Goal: Task Accomplishment & Management: Complete application form

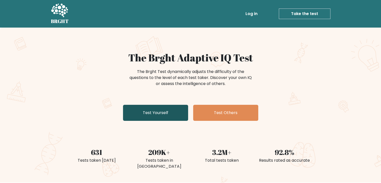
click at [160, 116] on link "Test Yourself" at bounding box center [155, 113] width 65 height 16
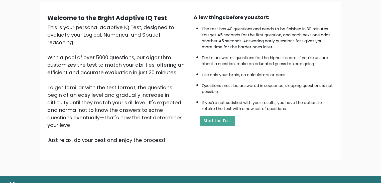
scroll to position [40, 0]
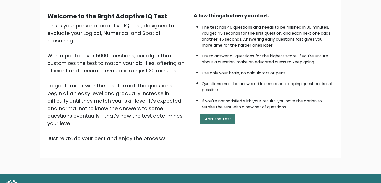
click at [208, 120] on button "Start the Test" at bounding box center [218, 119] width 36 height 10
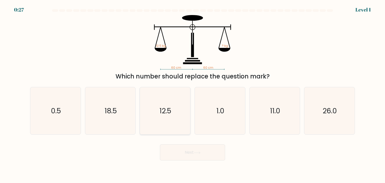
click at [159, 121] on icon "12.5" at bounding box center [164, 110] width 47 height 47
click at [192, 94] on input "c. 12.5" at bounding box center [192, 92] width 0 height 3
radio input "true"
click at [197, 156] on button "Next" at bounding box center [192, 152] width 65 height 16
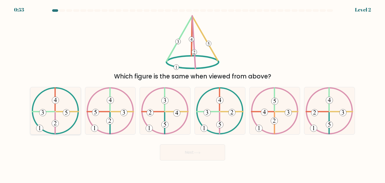
click at [46, 110] on icon at bounding box center [56, 110] width 48 height 47
click at [192, 94] on input "a." at bounding box center [192, 92] width 0 height 3
radio input "true"
click at [182, 156] on button "Next" at bounding box center [192, 152] width 65 height 16
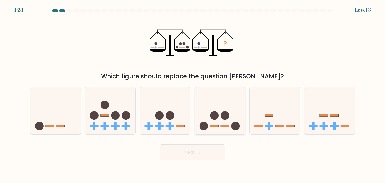
click at [219, 119] on icon at bounding box center [220, 111] width 50 height 42
click at [193, 94] on input "d." at bounding box center [192, 92] width 0 height 3
radio input "true"
click at [191, 154] on button "Next" at bounding box center [192, 152] width 65 height 16
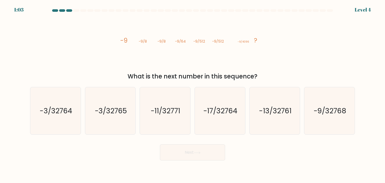
click at [108, 40] on div "image/svg+xml -9 -9/8 -9/8 -9/64 -9/512 -9/512 -9/4096 ? What is the next numbe…" at bounding box center [192, 48] width 331 height 66
drag, startPoint x: 108, startPoint y: 40, endPoint x: 264, endPoint y: 40, distance: 156.2
click at [264, 40] on div "image/svg+xml -9 -9/8 -9/8 -9/64 -9/512 -9/512 -9/4096 ? What is the next numbe…" at bounding box center [192, 48] width 331 height 66
copy div "-9 -9/8 -9/8 -9/64 -9/512 -9/512 -9/4096 ?"
click at [251, 78] on div "What is the next number in this sequence?" at bounding box center [192, 76] width 319 height 9
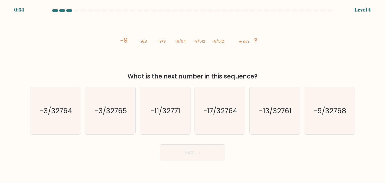
click at [251, 78] on div "What is the next number in this sequence?" at bounding box center [192, 76] width 319 height 9
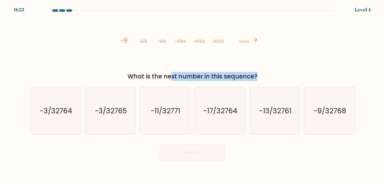
click at [251, 78] on div "What is the next number in this sequence?" at bounding box center [192, 76] width 319 height 9
copy form "What is the next number in this sequence?"
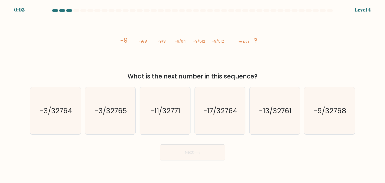
click at [158, 66] on icon "image/svg+xml -9 -9/8 -9/8 -9/64 -9/512 -9/512 -9/4096 ?" at bounding box center [192, 42] width 150 height 55
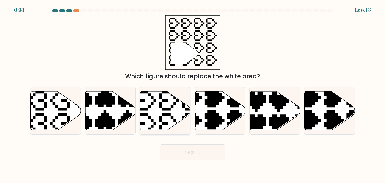
click at [164, 120] on icon at bounding box center [165, 110] width 50 height 39
click at [192, 94] on input "c." at bounding box center [192, 92] width 0 height 3
radio input "true"
click at [194, 151] on button "Next" at bounding box center [192, 152] width 65 height 16
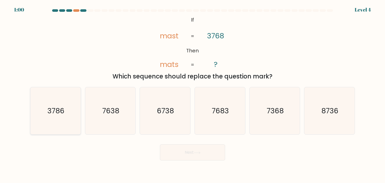
click at [40, 117] on icon "3786" at bounding box center [55, 110] width 47 height 47
click at [192, 94] on input "a. 3786" at bounding box center [192, 92] width 0 height 3
radio input "true"
click at [179, 153] on button "Next" at bounding box center [192, 152] width 65 height 16
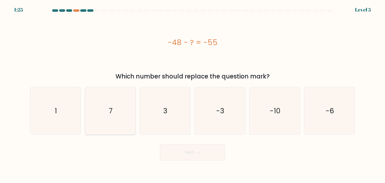
click at [127, 108] on icon "7" at bounding box center [110, 110] width 47 height 47
click at [192, 94] on input "b. 7" at bounding box center [192, 92] width 0 height 3
radio input "true"
click at [194, 155] on button "Next" at bounding box center [192, 152] width 65 height 16
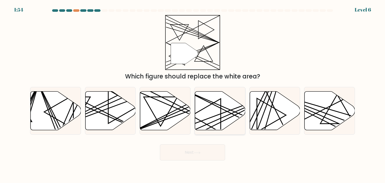
click at [213, 117] on icon at bounding box center [220, 110] width 50 height 39
click at [193, 94] on input "d." at bounding box center [192, 92] width 0 height 3
radio input "true"
click at [200, 153] on icon at bounding box center [197, 152] width 7 height 3
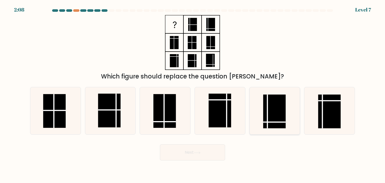
click at [272, 118] on rect at bounding box center [274, 111] width 23 height 34
click at [193, 94] on input "e." at bounding box center [192, 92] width 0 height 3
radio input "true"
click at [198, 150] on button "Next" at bounding box center [192, 152] width 65 height 16
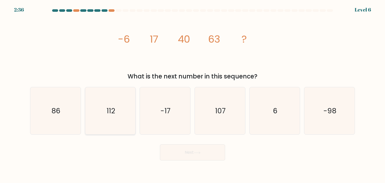
click at [119, 110] on icon "112" at bounding box center [110, 110] width 47 height 47
click at [192, 94] on input "b. 112" at bounding box center [192, 92] width 0 height 3
radio input "true"
click at [212, 150] on button "Next" at bounding box center [192, 152] width 65 height 16
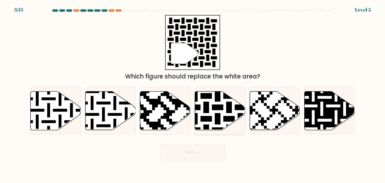
click at [214, 120] on icon at bounding box center [220, 110] width 50 height 39
click at [193, 94] on input "d." at bounding box center [192, 92] width 0 height 3
radio input "true"
click at [202, 146] on button "Next" at bounding box center [192, 152] width 65 height 16
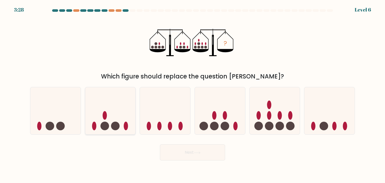
click at [107, 126] on circle at bounding box center [104, 126] width 9 height 9
click at [192, 94] on input "b." at bounding box center [192, 92] width 0 height 3
radio input "true"
click at [176, 150] on button "Next" at bounding box center [192, 152] width 65 height 16
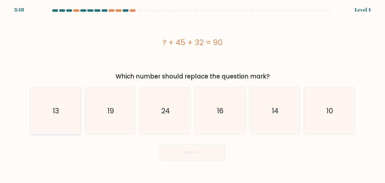
click at [67, 112] on icon "13" at bounding box center [55, 110] width 47 height 47
click at [192, 94] on input "a. 13" at bounding box center [192, 92] width 0 height 3
radio input "true"
click at [178, 160] on button "Next" at bounding box center [192, 152] width 65 height 16
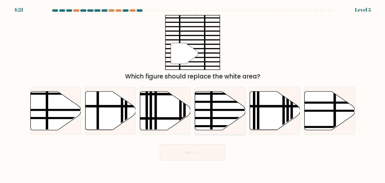
click at [217, 118] on line at bounding box center [235, 118] width 101 height 0
click at [193, 94] on input "d." at bounding box center [192, 92] width 0 height 3
radio input "true"
click at [195, 155] on button "Next" at bounding box center [192, 152] width 65 height 16
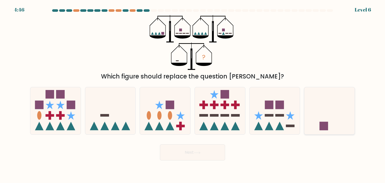
click at [315, 112] on icon at bounding box center [329, 111] width 50 height 42
click at [193, 94] on input "f." at bounding box center [192, 92] width 0 height 3
radio input "true"
click at [217, 154] on button "Next" at bounding box center [192, 152] width 65 height 16
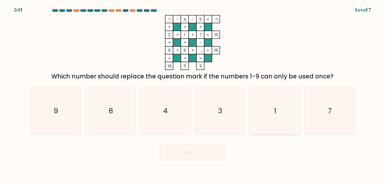
click at [264, 108] on icon "1" at bounding box center [274, 110] width 47 height 47
click at [193, 94] on input "e. 1" at bounding box center [192, 92] width 0 height 3
radio input "true"
click at [192, 149] on button "Next" at bounding box center [192, 152] width 65 height 16
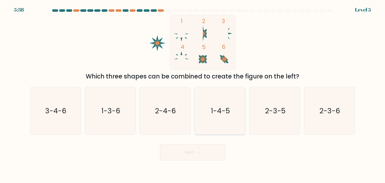
click at [229, 111] on text "1-4-5" at bounding box center [220, 111] width 19 height 10
click at [193, 94] on input "d. 1-4-5" at bounding box center [192, 92] width 0 height 3
radio input "true"
click at [196, 154] on button "Next" at bounding box center [192, 152] width 65 height 16
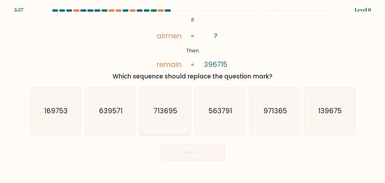
click at [148, 118] on icon "713695" at bounding box center [164, 110] width 47 height 47
click at [192, 94] on input "c. 713695" at bounding box center [192, 92] width 0 height 3
radio input "true"
click at [194, 159] on button "Next" at bounding box center [192, 152] width 65 height 16
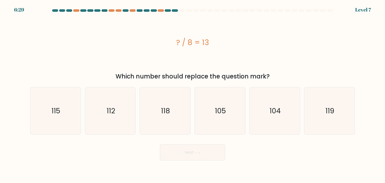
drag, startPoint x: 222, startPoint y: 38, endPoint x: 164, endPoint y: 43, distance: 58.6
click at [164, 43] on div "? / 8 = 13" at bounding box center [192, 42] width 325 height 11
copy div "? / 8 = 13"
click at [256, 73] on div "Which number should replace the question mark?" at bounding box center [192, 76] width 319 height 9
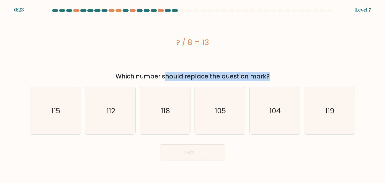
click at [256, 73] on div "Which number should replace the question mark?" at bounding box center [192, 76] width 319 height 9
copy form "Which number should replace the question mark?"
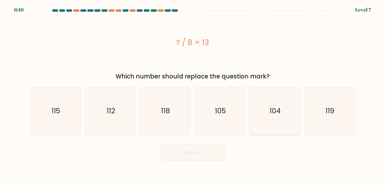
click at [276, 104] on icon "104" at bounding box center [274, 110] width 47 height 47
click at [193, 94] on input "e. 104" at bounding box center [192, 92] width 0 height 3
radio input "true"
click at [195, 153] on icon at bounding box center [197, 152] width 7 height 3
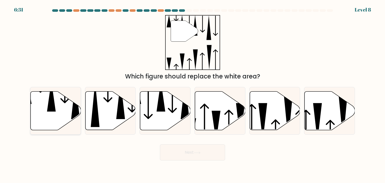
click at [60, 104] on icon at bounding box center [56, 110] width 50 height 39
click at [192, 94] on input "a." at bounding box center [192, 92] width 0 height 3
radio input "true"
click at [209, 149] on button "Next" at bounding box center [192, 152] width 65 height 16
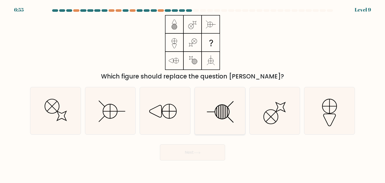
click at [224, 114] on line at bounding box center [224, 112] width 0 height 14
click at [193, 94] on input "d." at bounding box center [192, 92] width 0 height 3
radio input "true"
click at [213, 155] on button "Next" at bounding box center [192, 152] width 65 height 16
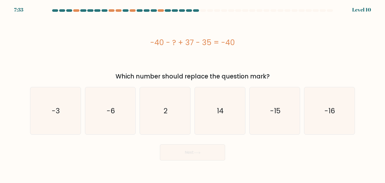
click at [188, 46] on div "-40 - ? + 37 - 35 = -40" at bounding box center [192, 42] width 325 height 11
copy div "-40 - ? + 37 - 35 = -40"
click at [92, 78] on div "Which number should replace the question mark?" at bounding box center [192, 76] width 319 height 9
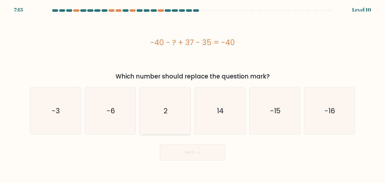
click at [170, 112] on icon "2" at bounding box center [164, 110] width 47 height 47
click at [192, 94] on input "c. 2" at bounding box center [192, 92] width 0 height 3
radio input "true"
click at [203, 152] on button "Next" at bounding box center [192, 152] width 65 height 16
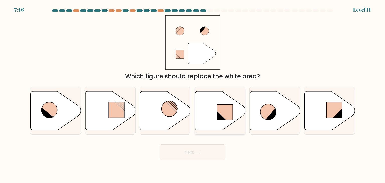
click at [220, 115] on icon at bounding box center [221, 115] width 9 height 9
click at [193, 94] on input "d." at bounding box center [192, 92] width 0 height 3
radio input "true"
click at [194, 151] on button "Next" at bounding box center [192, 152] width 65 height 16
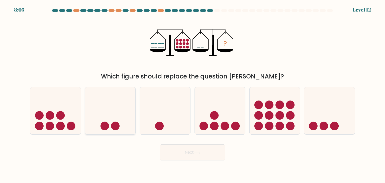
click at [122, 122] on icon at bounding box center [110, 111] width 50 height 42
click at [192, 94] on input "b." at bounding box center [192, 92] width 0 height 3
radio input "true"
click at [192, 154] on button "Next" at bounding box center [192, 152] width 65 height 16
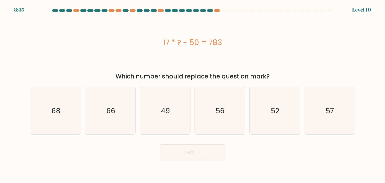
click at [188, 47] on div "17 * ? - 50 = 783" at bounding box center [192, 42] width 325 height 11
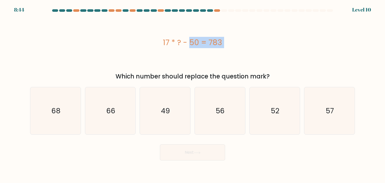
copy div "17 * ? - 50 = 783"
click at [167, 99] on icon "49" at bounding box center [164, 110] width 47 height 47
click at [192, 94] on input "c. 49" at bounding box center [192, 92] width 0 height 3
radio input "true"
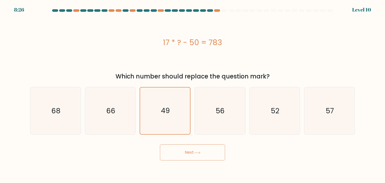
click at [190, 150] on button "Next" at bounding box center [192, 152] width 65 height 16
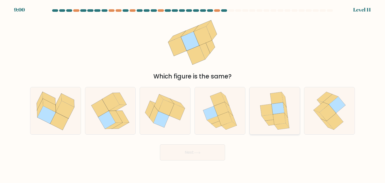
click at [284, 117] on icon at bounding box center [279, 119] width 13 height 12
click at [193, 94] on input "e." at bounding box center [192, 92] width 0 height 3
radio input "true"
click at [196, 154] on button "Next" at bounding box center [192, 152] width 65 height 16
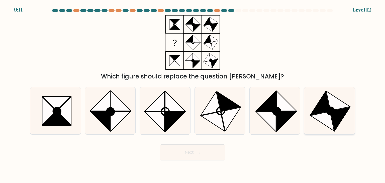
click at [328, 110] on circle at bounding box center [330, 111] width 11 height 11
click at [193, 94] on input "f." at bounding box center [192, 92] width 0 height 3
radio input "true"
click at [210, 154] on button "Next" at bounding box center [192, 152] width 65 height 16
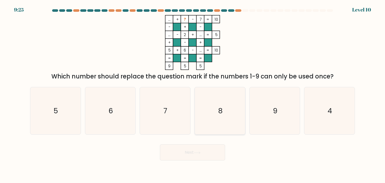
click at [211, 111] on icon "8" at bounding box center [219, 110] width 47 height 47
click at [193, 94] on input "d. 8" at bounding box center [192, 92] width 0 height 3
radio input "true"
click at [193, 149] on button "Next" at bounding box center [192, 152] width 65 height 16
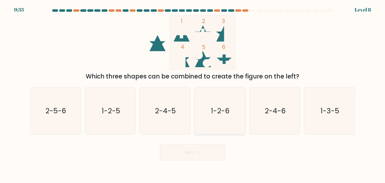
click at [217, 109] on text "1-2-6" at bounding box center [220, 111] width 19 height 10
click at [193, 94] on input "d. 1-2-6" at bounding box center [192, 92] width 0 height 3
radio input "true"
click at [197, 149] on button "Next" at bounding box center [192, 152] width 65 height 16
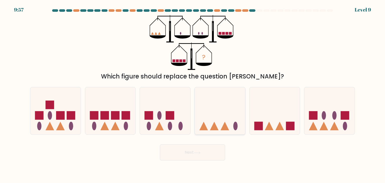
click at [219, 127] on icon at bounding box center [220, 111] width 50 height 42
click at [193, 94] on input "d." at bounding box center [192, 92] width 0 height 3
radio input "true"
click at [206, 148] on button "Next" at bounding box center [192, 152] width 65 height 16
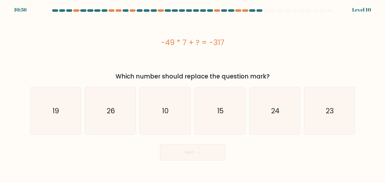
click at [214, 41] on div "-49 * 7 + ? = -317" at bounding box center [192, 42] width 325 height 11
copy div "-49 * 7 + ? = -317"
click at [130, 111] on icon "26" at bounding box center [110, 110] width 47 height 47
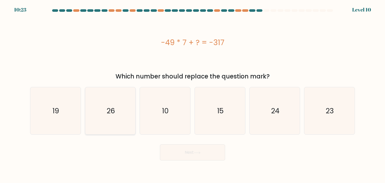
click at [192, 94] on input "b. 26" at bounding box center [192, 92] width 0 height 3
radio input "true"
click at [215, 155] on button "Next" at bounding box center [192, 152] width 65 height 16
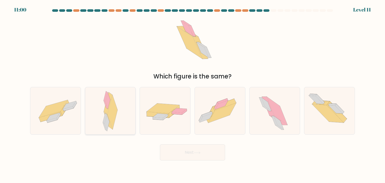
click at [117, 116] on icon at bounding box center [110, 110] width 15 height 47
click at [192, 94] on input "b." at bounding box center [192, 92] width 0 height 3
radio input "true"
click at [185, 152] on button "Next" at bounding box center [192, 152] width 65 height 16
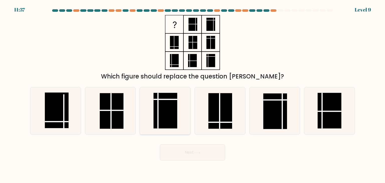
click at [166, 121] on rect at bounding box center [165, 111] width 24 height 36
click at [192, 94] on input "c." at bounding box center [192, 92] width 0 height 3
radio input "true"
click at [185, 152] on button "Next" at bounding box center [192, 152] width 65 height 16
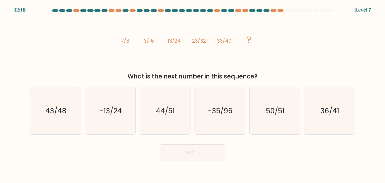
click at [210, 43] on icon "image/svg+xml -7/8 3/16 13/24 23/32 33/40 ?" at bounding box center [192, 42] width 150 height 55
drag, startPoint x: 253, startPoint y: 38, endPoint x: 118, endPoint y: 43, distance: 134.3
click at [118, 43] on icon "image/svg+xml -7/8 3/16 13/24 23/32 33/40 ?" at bounding box center [192, 42] width 150 height 55
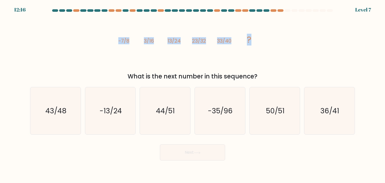
copy g "-7/8 3/16 13/24 23/32 33/40 ?"
click at [257, 79] on div "What is the next number in this sequence?" at bounding box center [192, 76] width 319 height 9
drag, startPoint x: 257, startPoint y: 79, endPoint x: 254, endPoint y: 76, distance: 3.9
click at [254, 76] on div "What is the next number in this sequence?" at bounding box center [192, 76] width 319 height 9
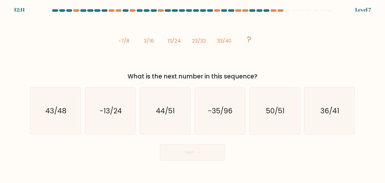
click at [254, 76] on div "What is the next number in this sequence?" at bounding box center [192, 76] width 319 height 9
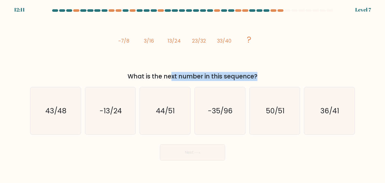
click at [254, 76] on div "What is the next number in this sequence?" at bounding box center [192, 76] width 319 height 9
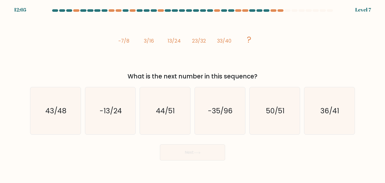
click at [101, 52] on div "image/svg+xml -7/8 3/16 13/24 23/32 33/40 ? What is the next number in this seq…" at bounding box center [192, 48] width 331 height 66
click at [61, 110] on text "43/48" at bounding box center [55, 111] width 21 height 10
click at [192, 94] on input "a. 43/48" at bounding box center [192, 92] width 0 height 3
radio input "true"
click at [180, 158] on button "Next" at bounding box center [192, 152] width 65 height 16
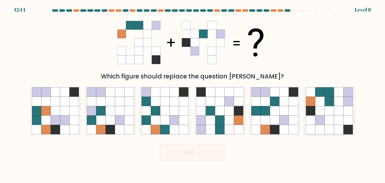
click at [335, 119] on icon at bounding box center [339, 120] width 10 height 10
click at [193, 94] on input "f." at bounding box center [192, 92] width 0 height 3
radio input "true"
click at [192, 152] on button "Next" at bounding box center [192, 152] width 65 height 16
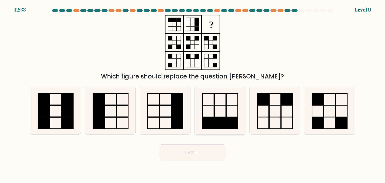
click at [211, 119] on rect at bounding box center [207, 123] width 11 height 12
click at [193, 94] on input "d." at bounding box center [192, 92] width 0 height 3
radio input "true"
click at [211, 153] on button "Next" at bounding box center [192, 152] width 65 height 16
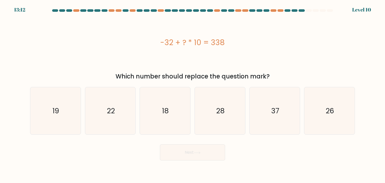
drag, startPoint x: 271, startPoint y: 76, endPoint x: 148, endPoint y: 48, distance: 126.6
click at [148, 48] on div "-32 + ? * 10 = 338 Which number should replace the question mark?" at bounding box center [192, 48] width 331 height 66
copy div "-32 + ? * 10 = 338 Which number should replace the question mark?"
click at [265, 104] on icon "37" at bounding box center [274, 110] width 47 height 47
click at [193, 94] on input "e. 37" at bounding box center [192, 92] width 0 height 3
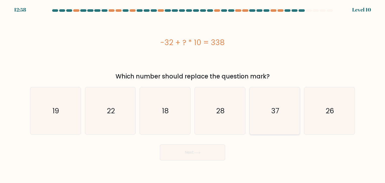
radio input "true"
click at [206, 149] on button "Next" at bounding box center [192, 152] width 65 height 16
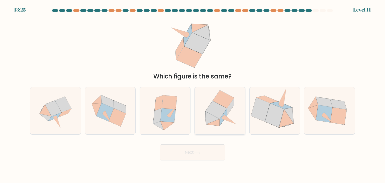
click at [224, 113] on icon at bounding box center [223, 116] width 7 height 17
click at [193, 94] on input "d." at bounding box center [192, 92] width 0 height 3
radio input "true"
click at [209, 151] on button "Next" at bounding box center [192, 152] width 65 height 16
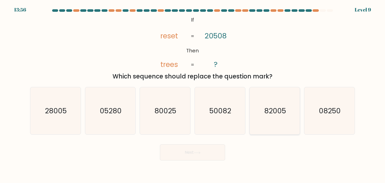
click at [267, 111] on text "82005" at bounding box center [275, 111] width 22 height 10
click at [193, 94] on input "e. 82005" at bounding box center [192, 92] width 0 height 3
radio input "true"
click at [205, 151] on button "Next" at bounding box center [192, 152] width 65 height 16
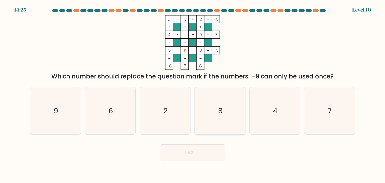
click at [211, 114] on icon "8" at bounding box center [219, 110] width 47 height 47
click at [193, 94] on input "d. 8" at bounding box center [192, 92] width 0 height 3
radio input "true"
click at [197, 150] on button "Next" at bounding box center [192, 152] width 65 height 16
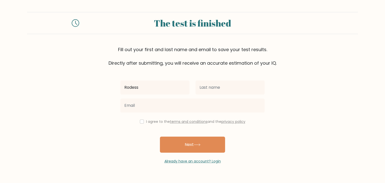
type input "RODESSA"
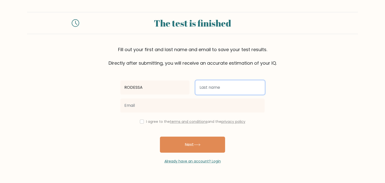
click at [205, 87] on input "text" at bounding box center [229, 87] width 69 height 14
type input "ABSALON"
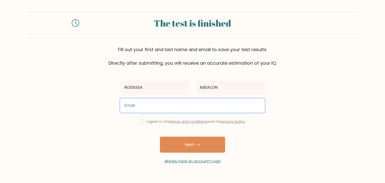
click at [188, 105] on input "email" at bounding box center [192, 105] width 144 height 14
type input "[EMAIL_ADDRESS][DOMAIN_NAME]"
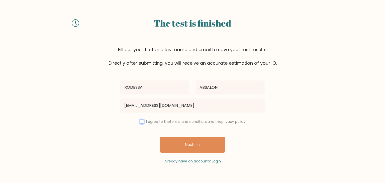
click at [141, 121] on input "checkbox" at bounding box center [142, 121] width 4 height 4
checkbox input "true"
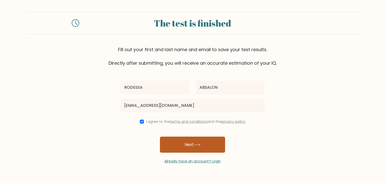
click at [183, 147] on button "Next" at bounding box center [192, 144] width 65 height 16
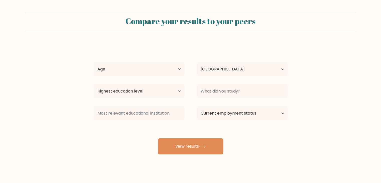
select select "PH"
click at [166, 70] on select "Age Under 18 years old 18-24 years old 25-34 years old 35-44 years old 45-54 ye…" at bounding box center [138, 69] width 91 height 14
select select "18_24"
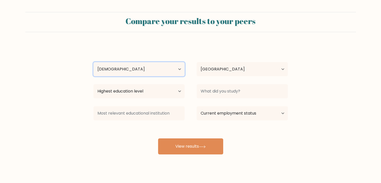
click at [93, 62] on select "Age Under 18 years old 18-24 years old 25-34 years old 35-44 years old 45-54 ye…" at bounding box center [138, 69] width 91 height 14
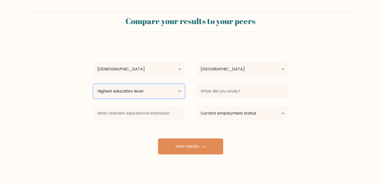
click at [164, 92] on select "Highest education level No schooling Primary Lower Secondary Upper Secondary Oc…" at bounding box center [138, 91] width 91 height 14
select select "bachelors_degree"
click at [93, 84] on select "Highest education level No schooling Primary Lower Secondary Upper Secondary Oc…" at bounding box center [138, 91] width 91 height 14
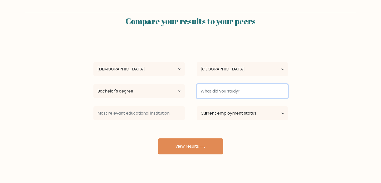
click at [231, 89] on input at bounding box center [242, 91] width 91 height 14
type input "E"
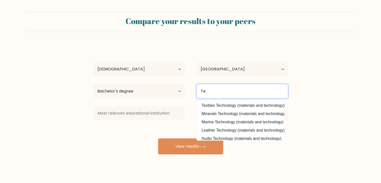
type input "T"
type input "Elementary Education"
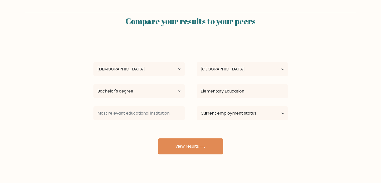
click at [147, 126] on div "RODESSA ABSALON Age Under 18 years old 18-24 years old 25-34 years old 35-44 ye…" at bounding box center [190, 99] width 200 height 110
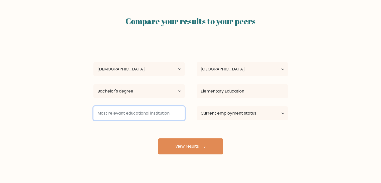
click at [162, 116] on input at bounding box center [138, 113] width 91 height 14
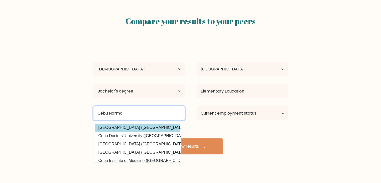
type input "Cebu Normal"
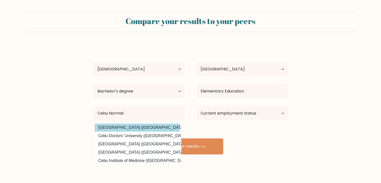
click at [153, 127] on div "RODESSA ABSALON Age Under 18 years old 18-24 years old 25-34 years old 35-44 ye…" at bounding box center [190, 99] width 200 height 110
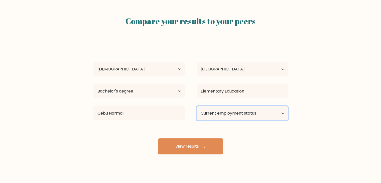
click at [215, 116] on select "Current employment status Employed Student Retired Other / prefer not to answer" at bounding box center [242, 113] width 91 height 14
select select "employed"
click at [197, 106] on select "Current employment status Employed Student Retired Other / prefer not to answer" at bounding box center [242, 113] width 91 height 14
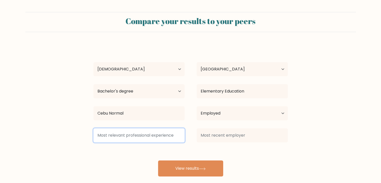
click at [136, 135] on input at bounding box center [138, 135] width 91 height 14
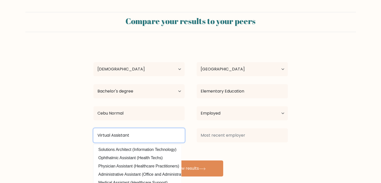
type input "Virtual Assistant"
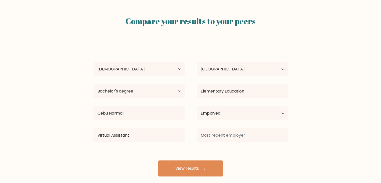
click at [69, 149] on form "Compare your results to your peers RODESSA ABSALON Age Under 18 years old 18-24…" at bounding box center [190, 94] width 381 height 164
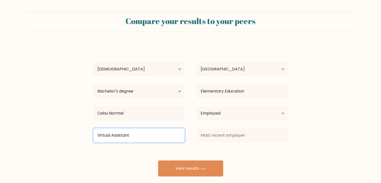
click at [106, 134] on input "Virtual Assistant" at bounding box center [138, 135] width 91 height 14
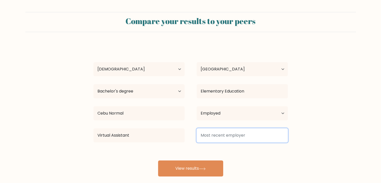
click at [207, 136] on input at bounding box center [242, 135] width 91 height 14
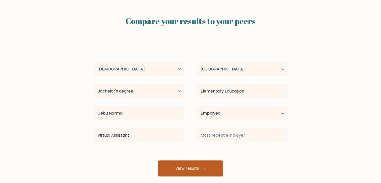
click at [188, 166] on button "View results" at bounding box center [190, 168] width 65 height 16
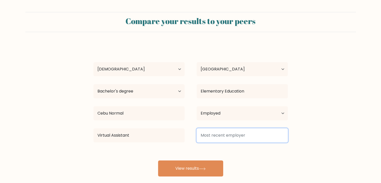
click at [223, 137] on input at bounding box center [242, 135] width 91 height 14
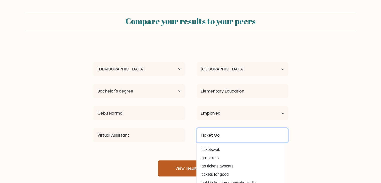
type input "Ticket Go"
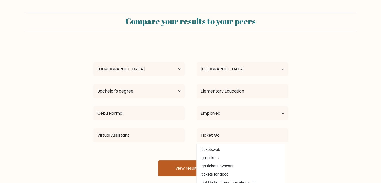
click at [174, 170] on button "View results" at bounding box center [190, 168] width 65 height 16
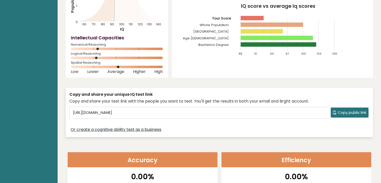
scroll to position [72, 0]
click at [342, 109] on span "Copy public link" at bounding box center [352, 112] width 29 height 6
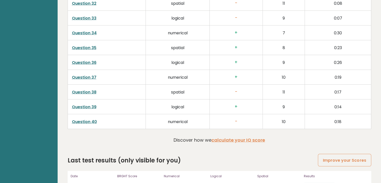
scroll to position [1285, 0]
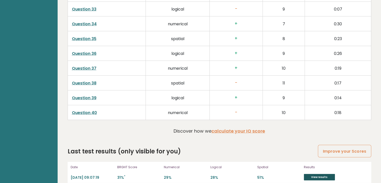
click at [310, 174] on link "View results" at bounding box center [319, 177] width 31 height 7
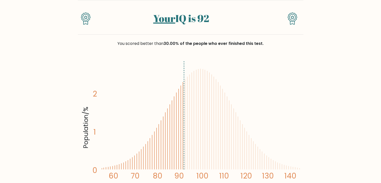
scroll to position [10, 0]
